Goal: Book appointment/travel/reservation

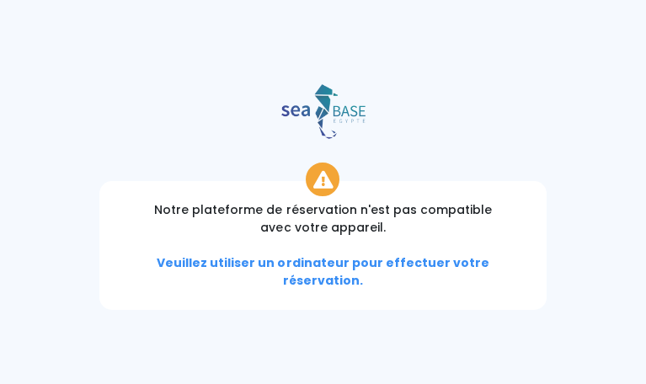
type input "[PERSON_NAME][EMAIL_ADDRESS][DOMAIN_NAME]"
click at [0, 0] on input "Se souvenir de moi" at bounding box center [0, 0] width 0 height 0
checkbox input "true"
click at [0, 0] on icon "button" at bounding box center [0, 0] width 0 height 0
click at [0, 0] on span "Se connecter" at bounding box center [0, 0] width 0 height 0
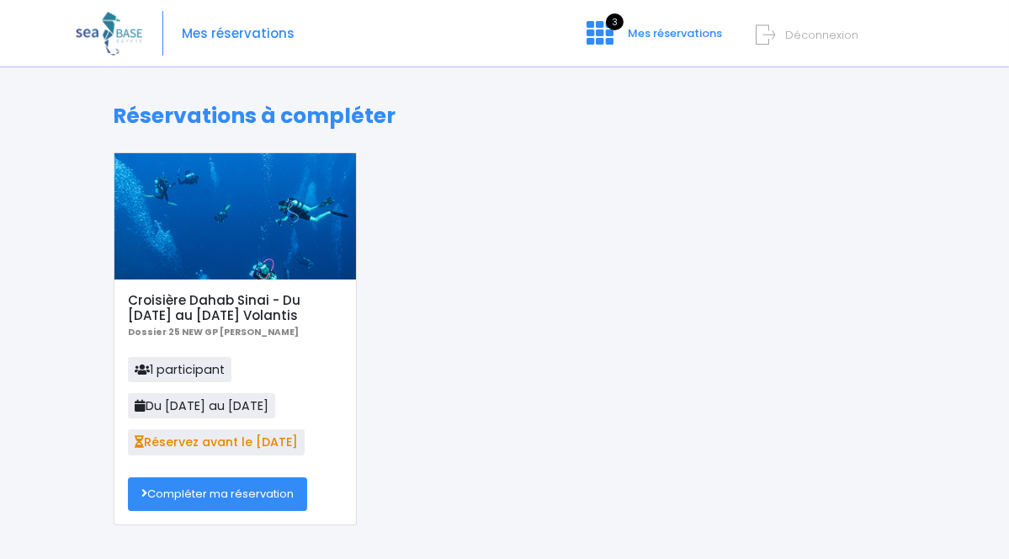
click at [194, 383] on link "Compléter ma réservation" at bounding box center [217, 494] width 179 height 34
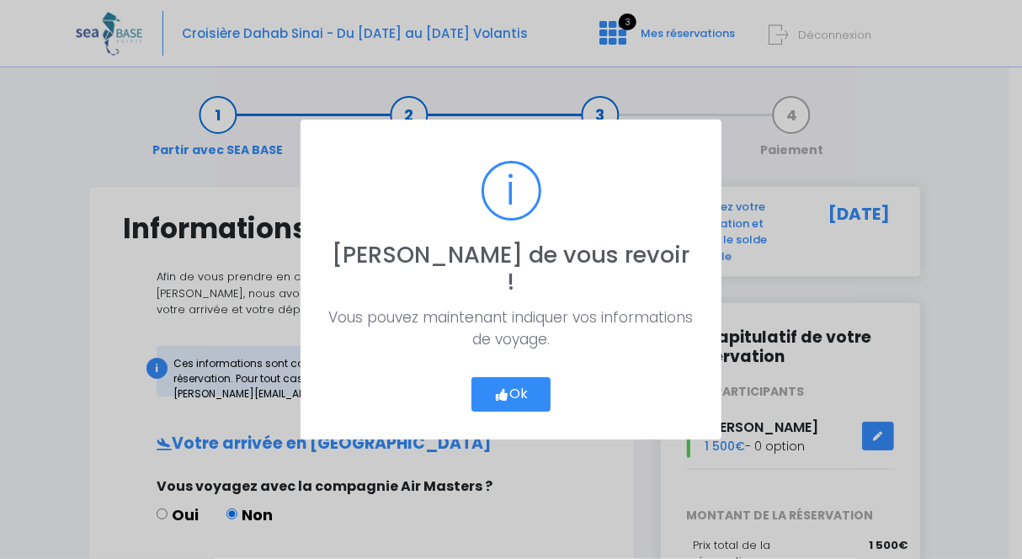
click at [521, 377] on button "Ok" at bounding box center [510, 394] width 79 height 35
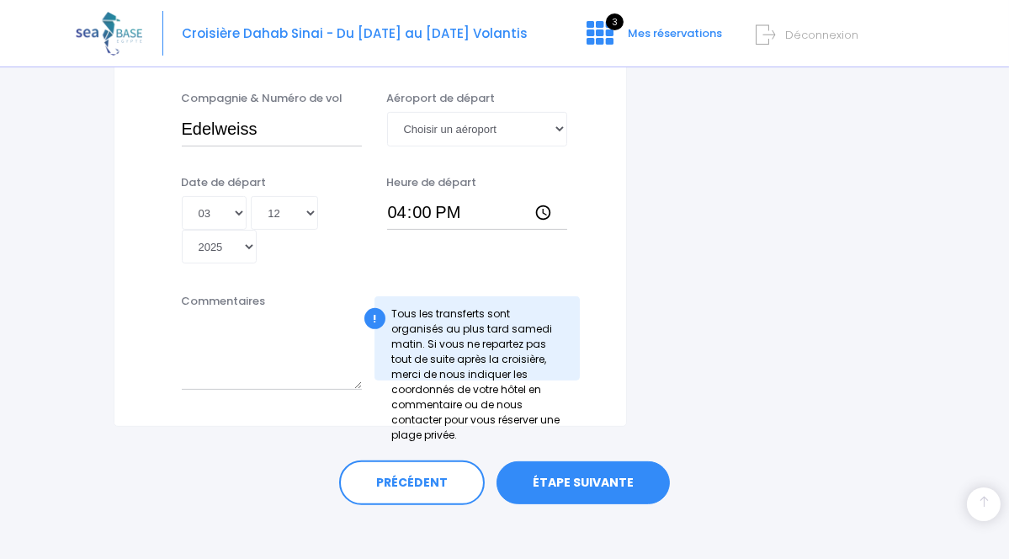
scroll to position [959, 0]
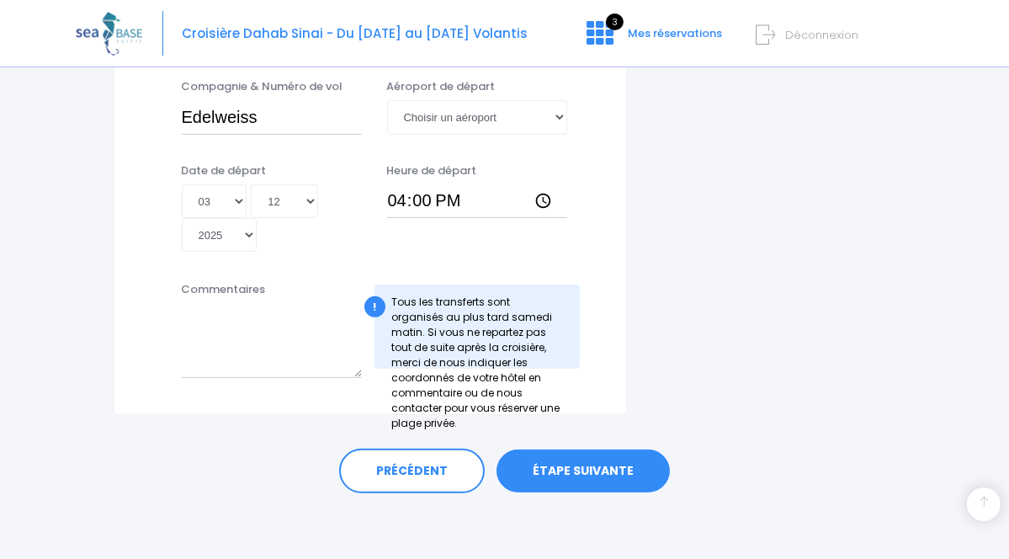
click at [586, 469] on link "ÉTAPE SUIVANTE" at bounding box center [583, 471] width 173 height 44
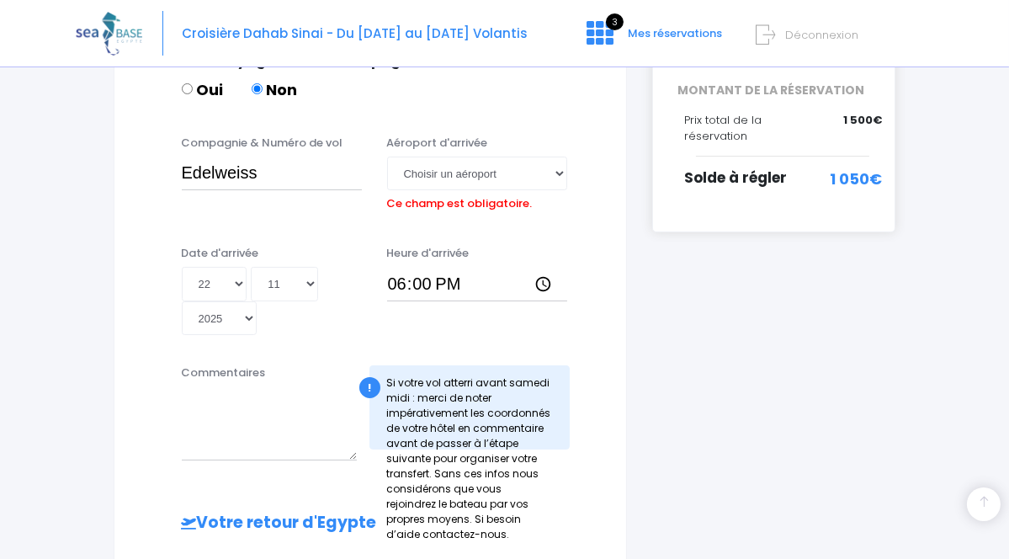
scroll to position [413, 0]
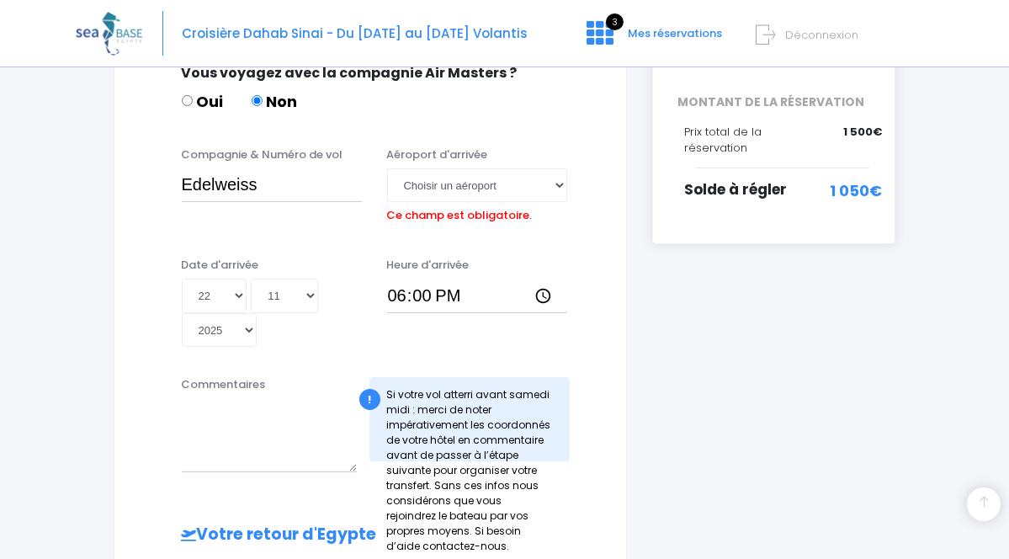
click at [586, 469] on div "Commentaires ! Si votre vol atterri avant samedi midi : merci de noter impérati…" at bounding box center [371, 429] width 470 height 107
click at [566, 181] on select "Choisir un aéroport Hurghada Marsa Alam" at bounding box center [477, 185] width 180 height 34
click at [713, 271] on div "i Finalisez votre réservation et réglez le solde avant le 08/10/2025 Récapitula…" at bounding box center [774, 393] width 269 height 1241
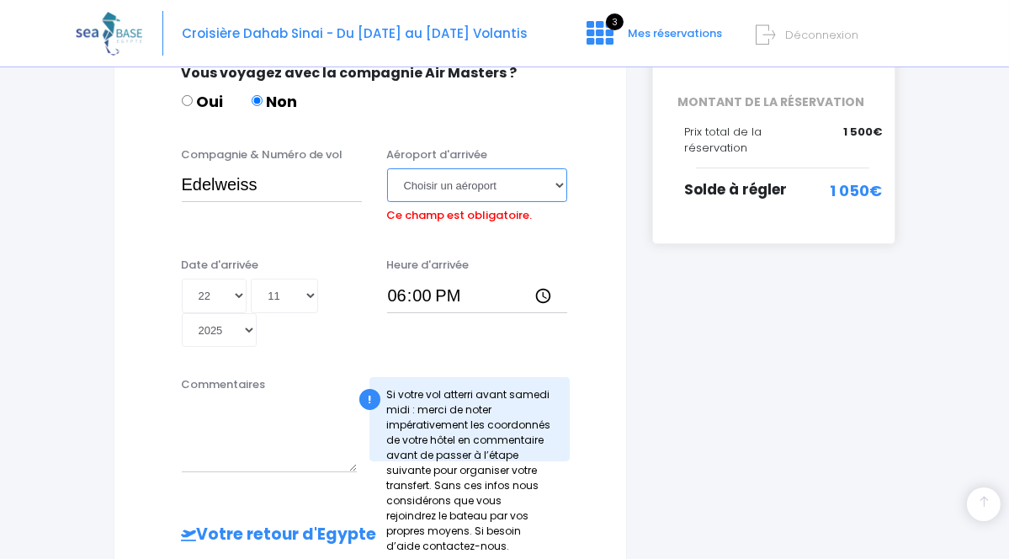
click at [565, 183] on select "Choisir un aéroport Hurghada Marsa Alam" at bounding box center [477, 185] width 180 height 34
select select "Hurghada"
click at [387, 168] on select "Choisir un aéroport Hurghada Marsa Alam" at bounding box center [477, 185] width 180 height 34
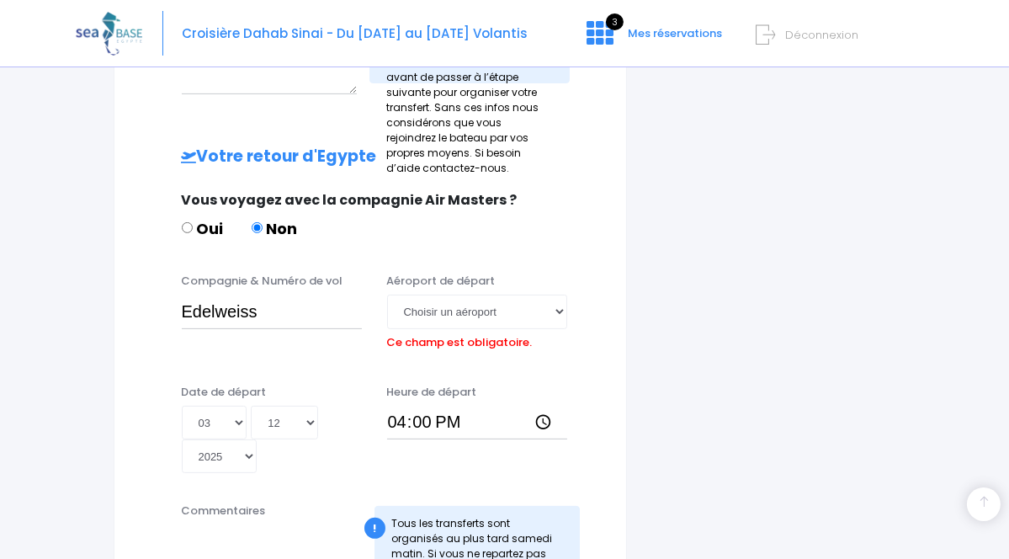
scroll to position [787, 0]
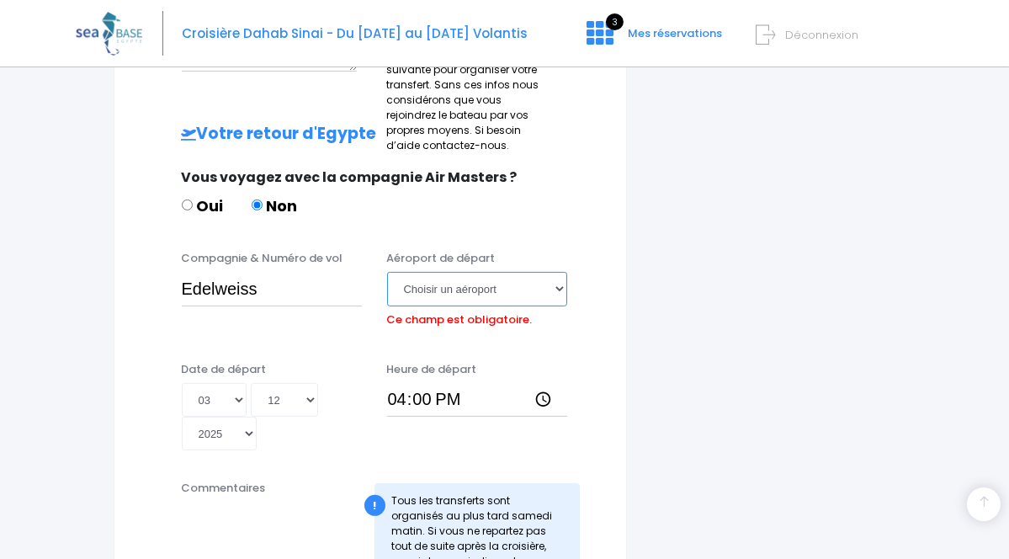
click at [567, 290] on select "Choisir un aéroport Hurghada Marsa Alam" at bounding box center [477, 289] width 180 height 34
select select "Hurghada"
click at [387, 272] on select "Choisir un aéroport Hurghada Marsa Alam" at bounding box center [477, 289] width 180 height 34
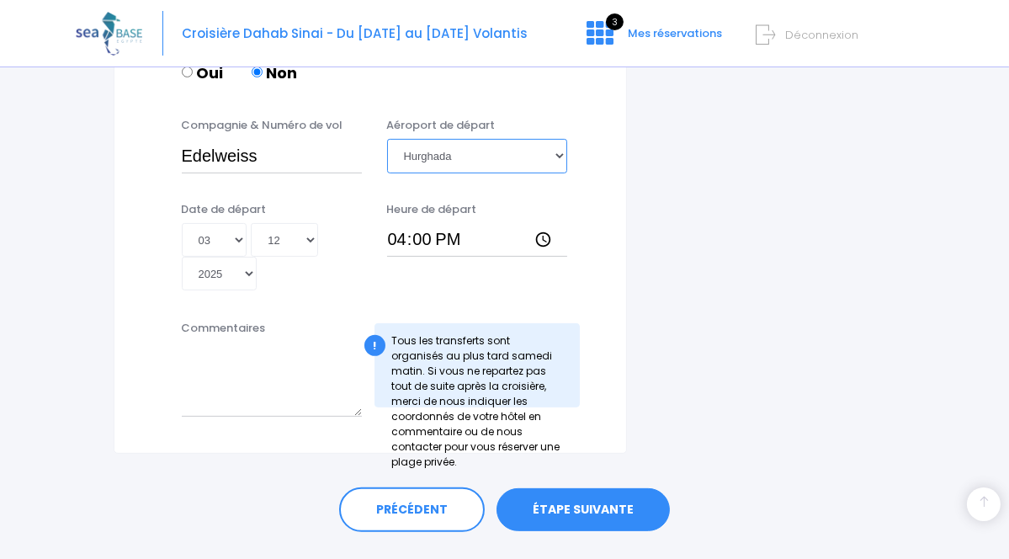
scroll to position [959, 0]
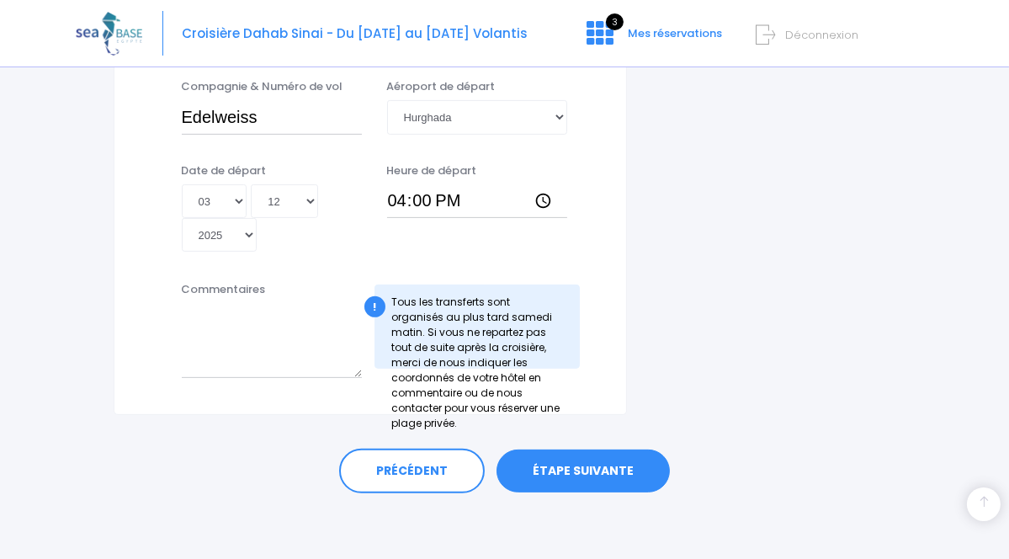
click at [571, 462] on link "ÉTAPE SUIVANTE" at bounding box center [583, 471] width 173 height 44
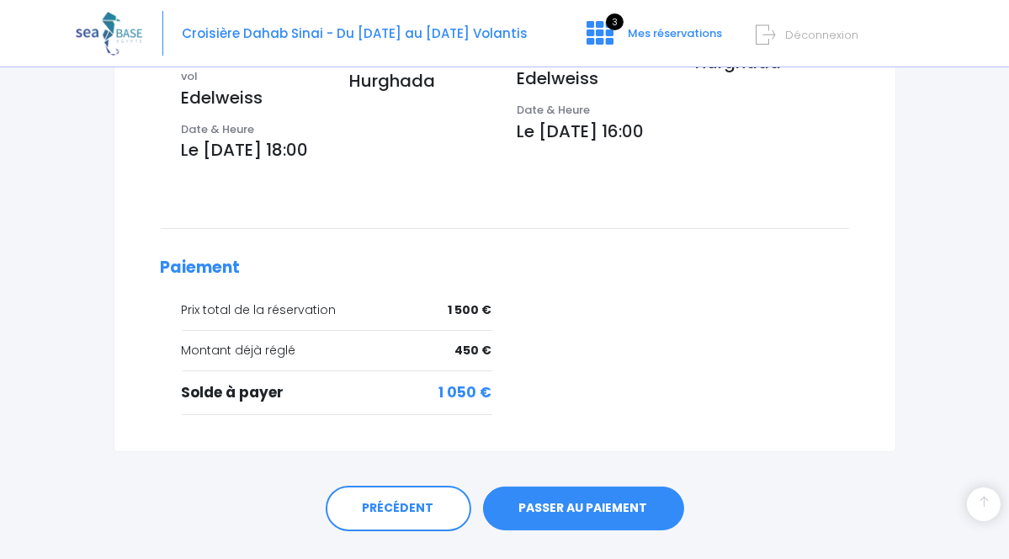
scroll to position [639, 0]
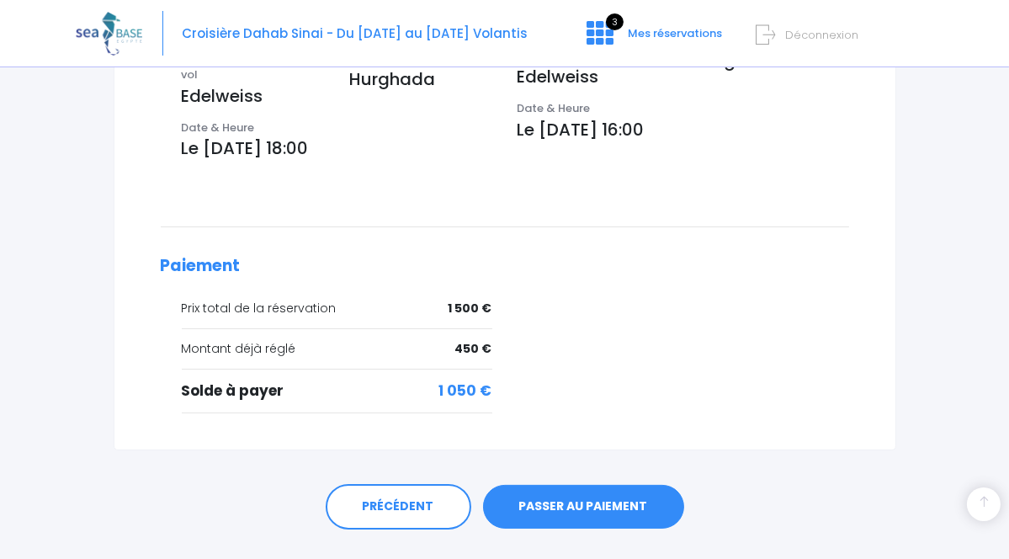
click at [586, 485] on link "PASSER AU PAIEMENT" at bounding box center [583, 507] width 201 height 44
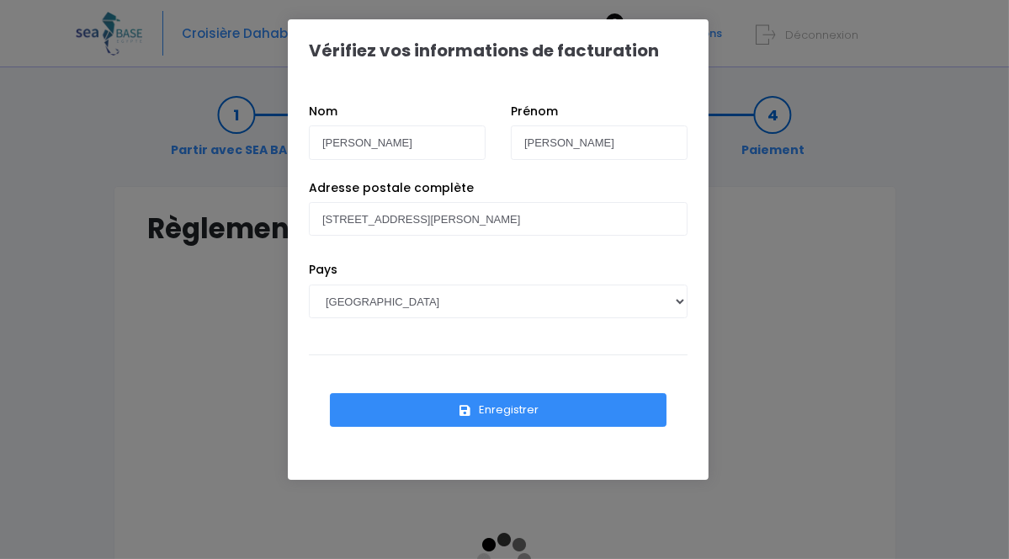
click at [495, 408] on button "Enregistrer" at bounding box center [498, 410] width 337 height 34
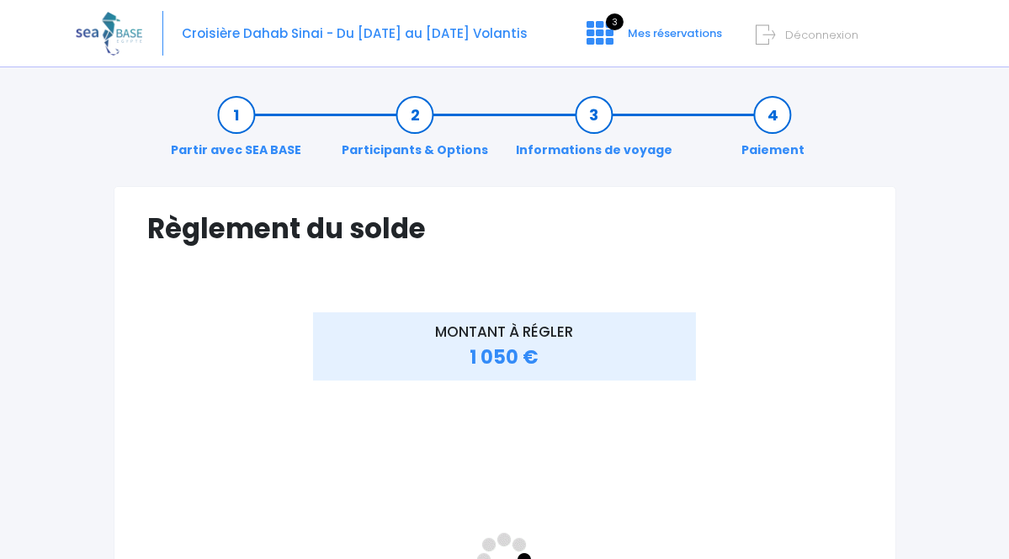
click at [473, 380] on div "MONTANT À RÉGLER 1 050 €" at bounding box center [505, 569] width 476 height 514
click at [609, 114] on link "Informations de voyage" at bounding box center [594, 132] width 173 height 53
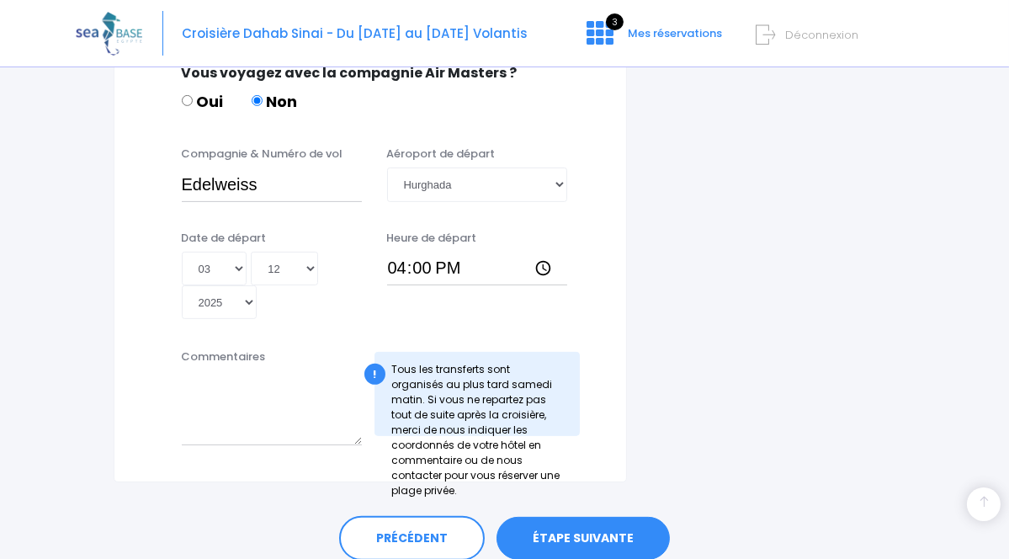
scroll to position [959, 0]
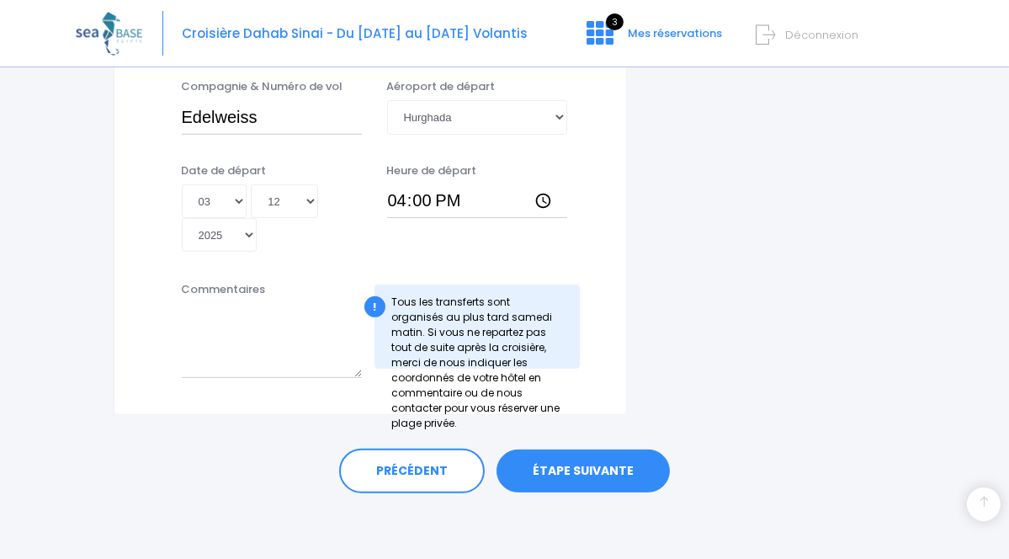
click at [578, 476] on link "ÉTAPE SUIVANTE" at bounding box center [583, 471] width 173 height 44
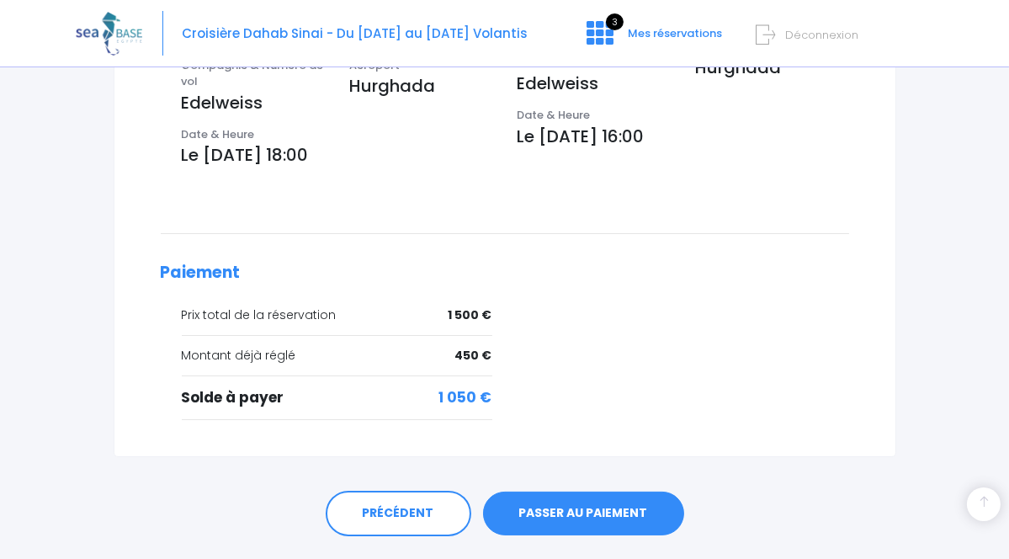
scroll to position [639, 0]
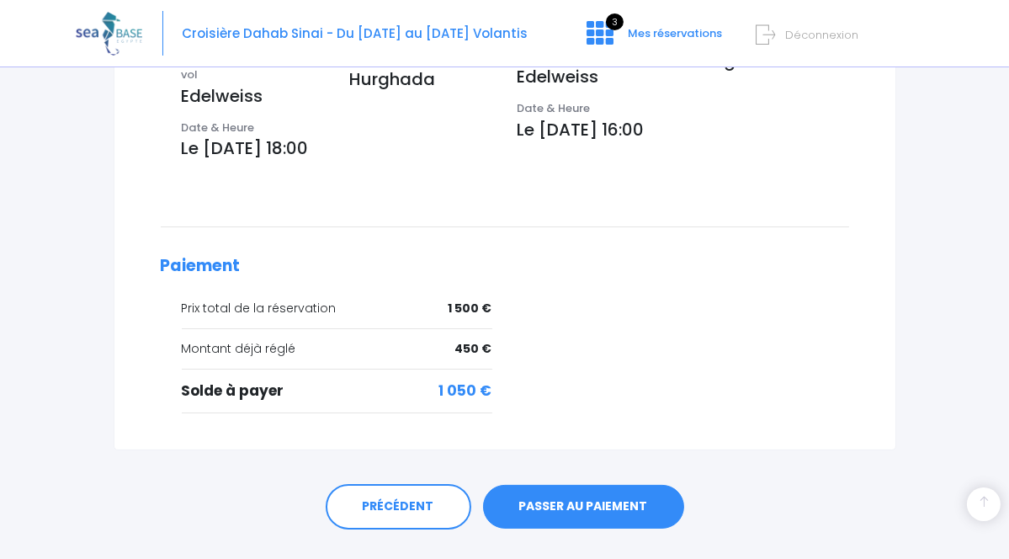
click at [600, 485] on link "PASSER AU PAIEMENT" at bounding box center [583, 507] width 201 height 44
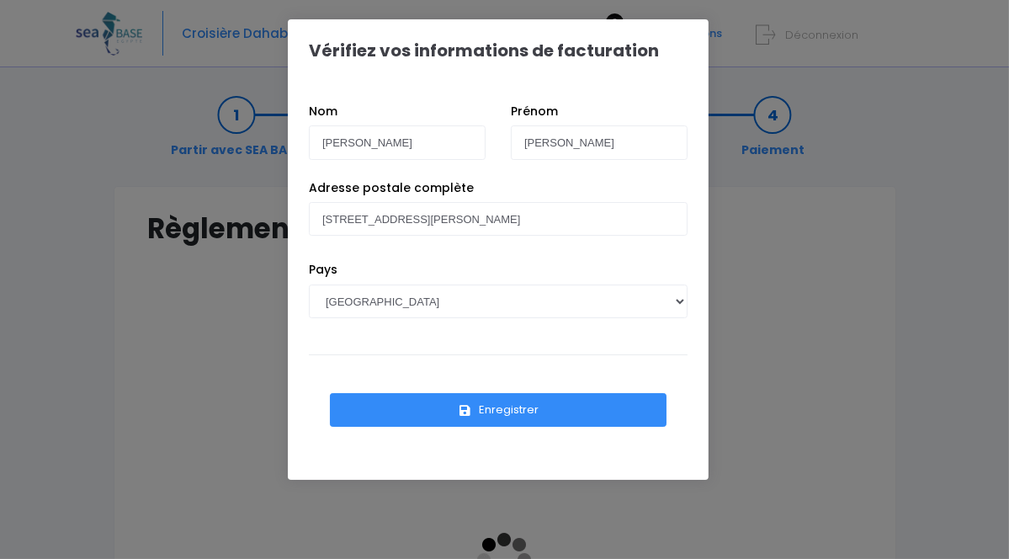
click at [508, 401] on button "Enregistrer" at bounding box center [498, 410] width 337 height 34
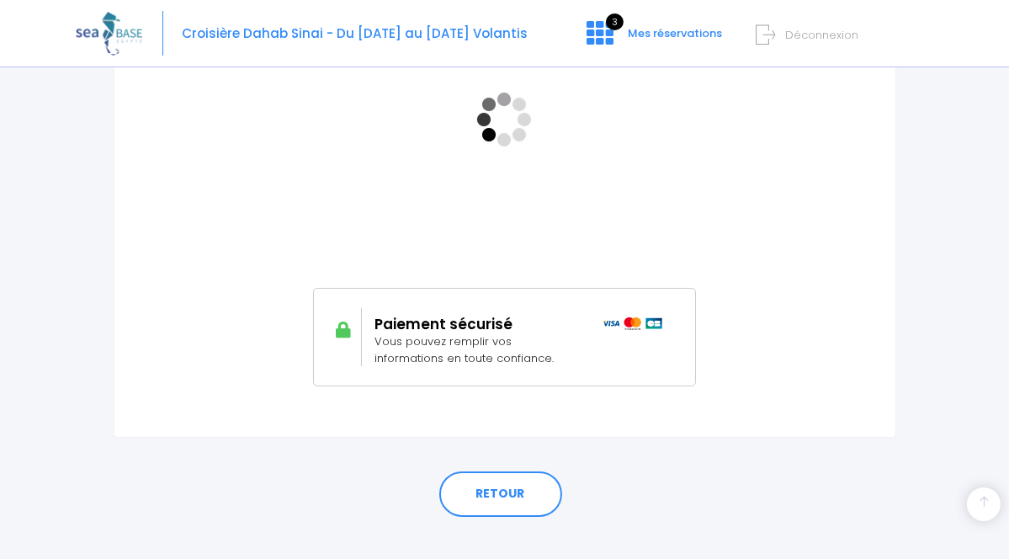
scroll to position [464, 0]
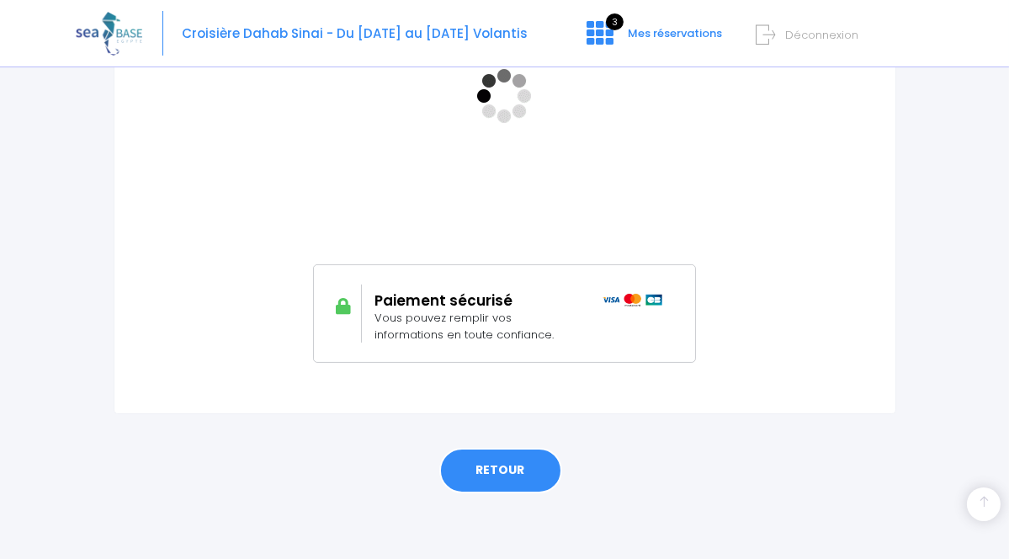
click at [498, 464] on link "RETOUR" at bounding box center [500, 470] width 123 height 45
